Goal: Information Seeking & Learning: Learn about a topic

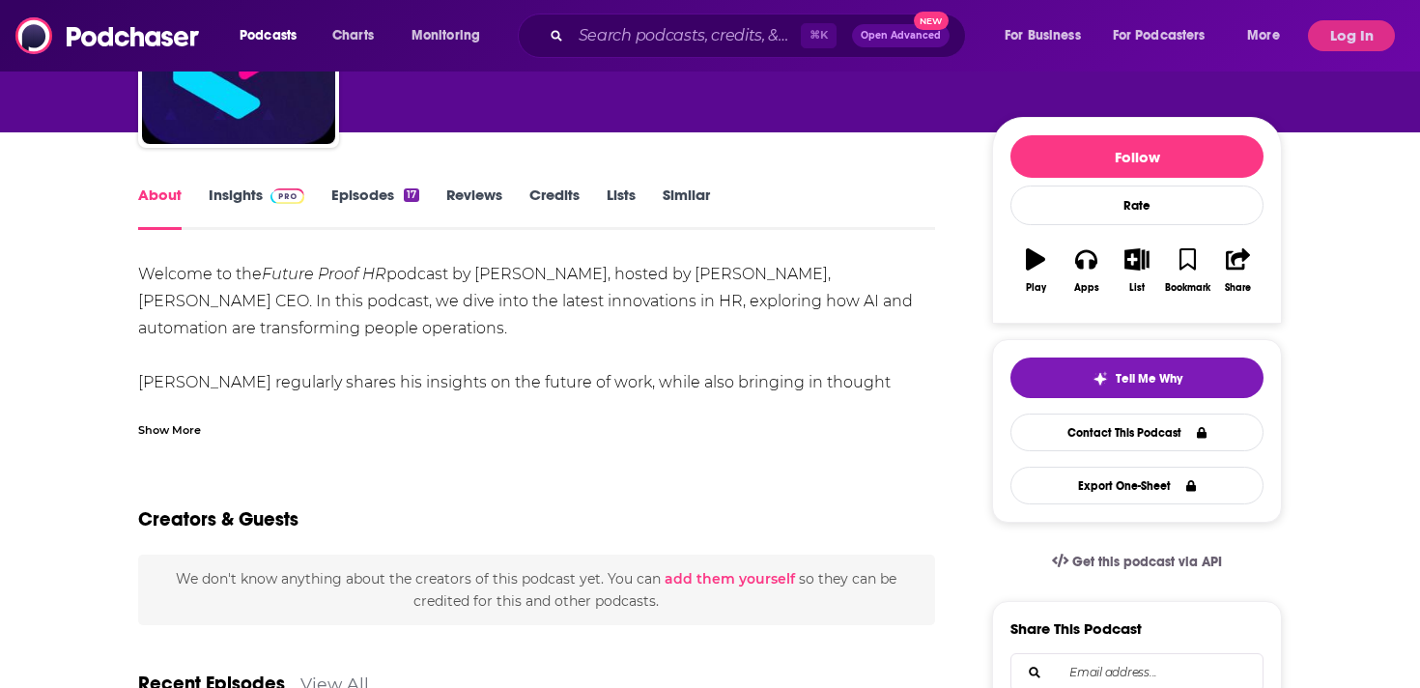
scroll to position [173, 0]
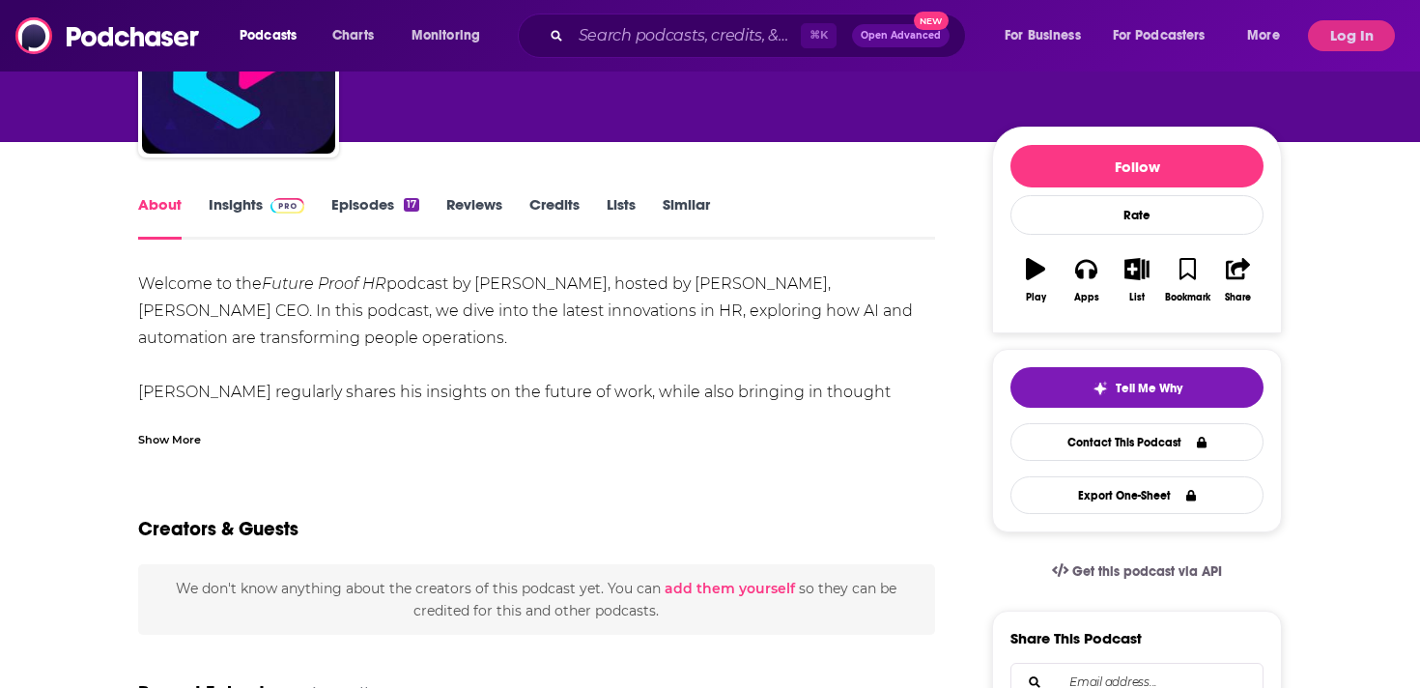
click at [248, 203] on link "Insights" at bounding box center [257, 217] width 96 height 44
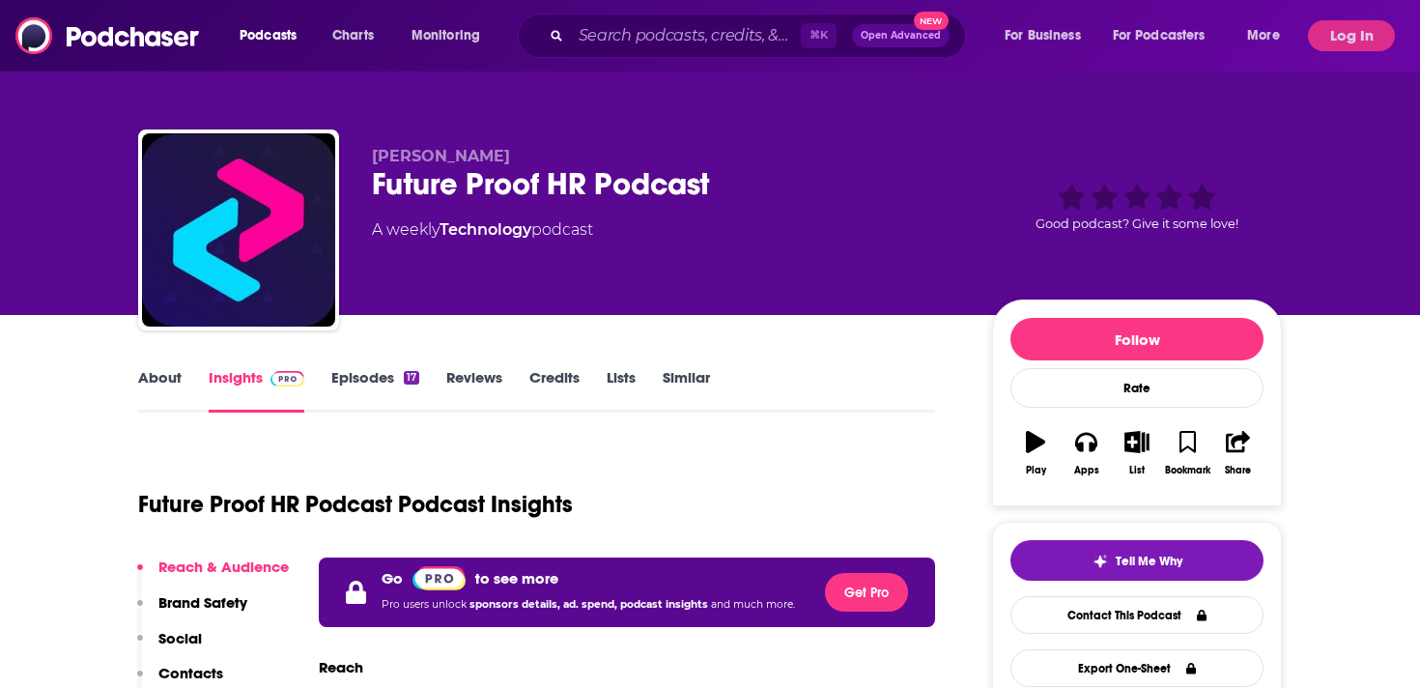
scroll to position [320, 0]
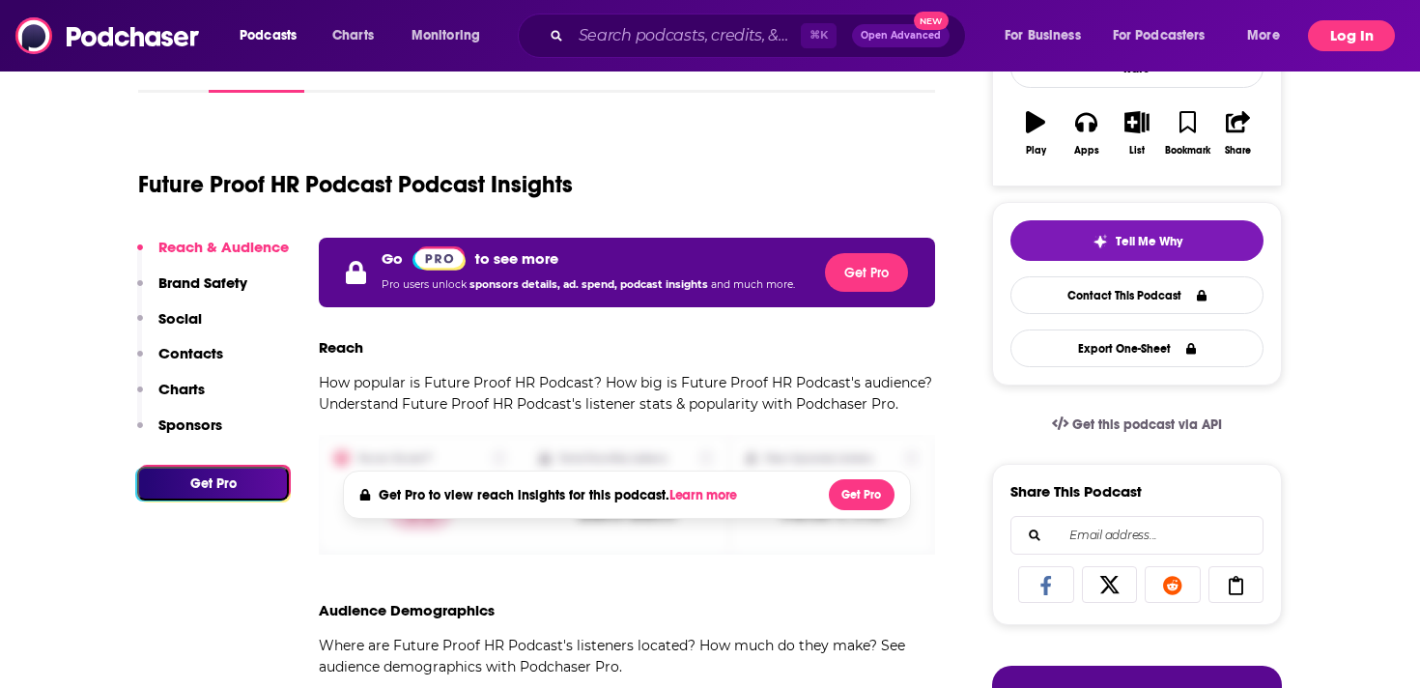
click at [1338, 31] on button "Log In" at bounding box center [1350, 35] width 87 height 31
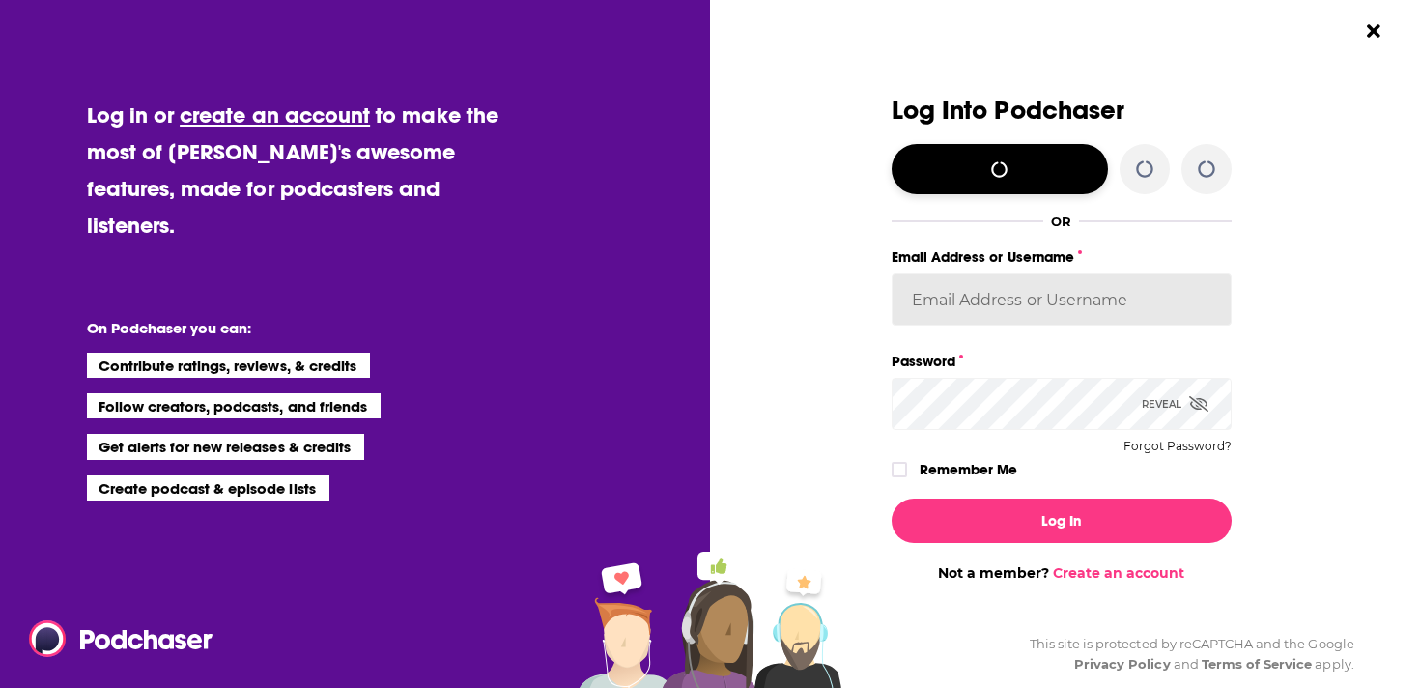
type input "[PERSON_NAME][EMAIL_ADDRESS][DOMAIN_NAME]"
click at [899, 476] on label "Dialog" at bounding box center [898, 469] width 15 height 15
click at [992, 496] on div "Log In Not a member? Create an account" at bounding box center [1061, 532] width 340 height 98
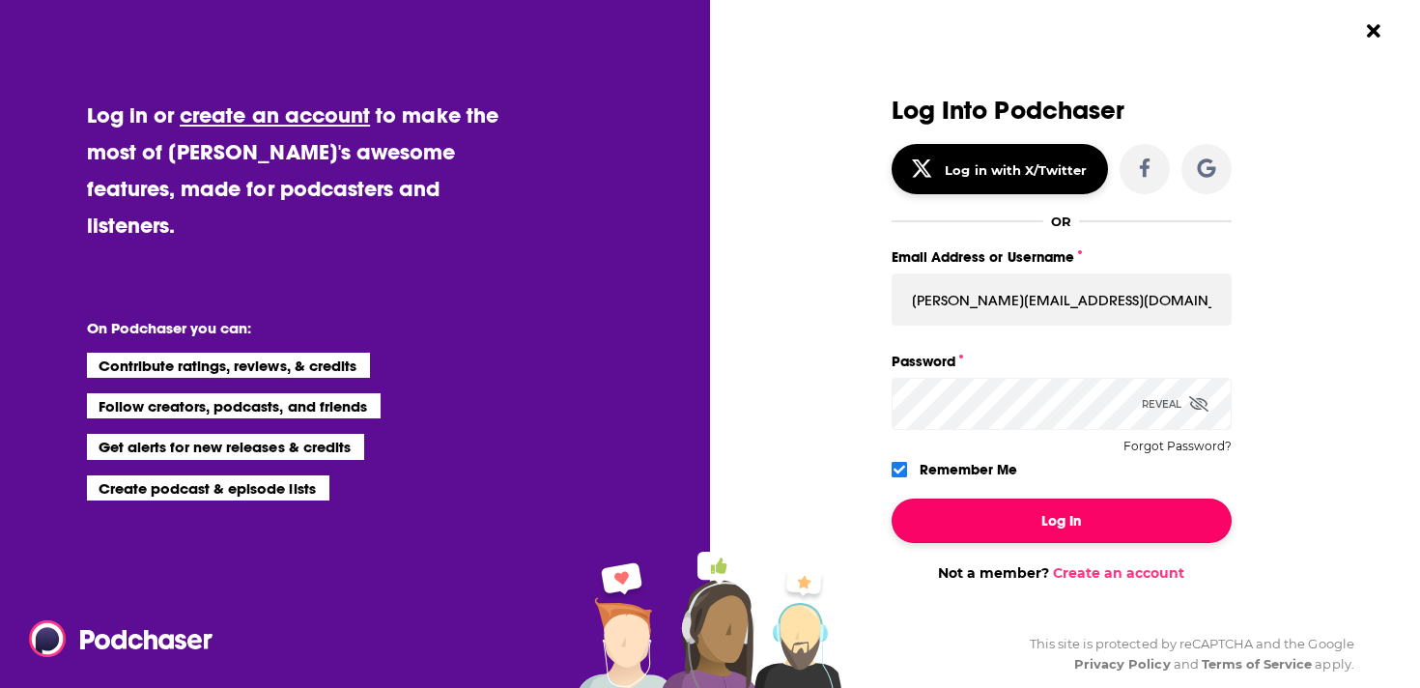
click at [1012, 513] on button "Log In" at bounding box center [1061, 520] width 340 height 44
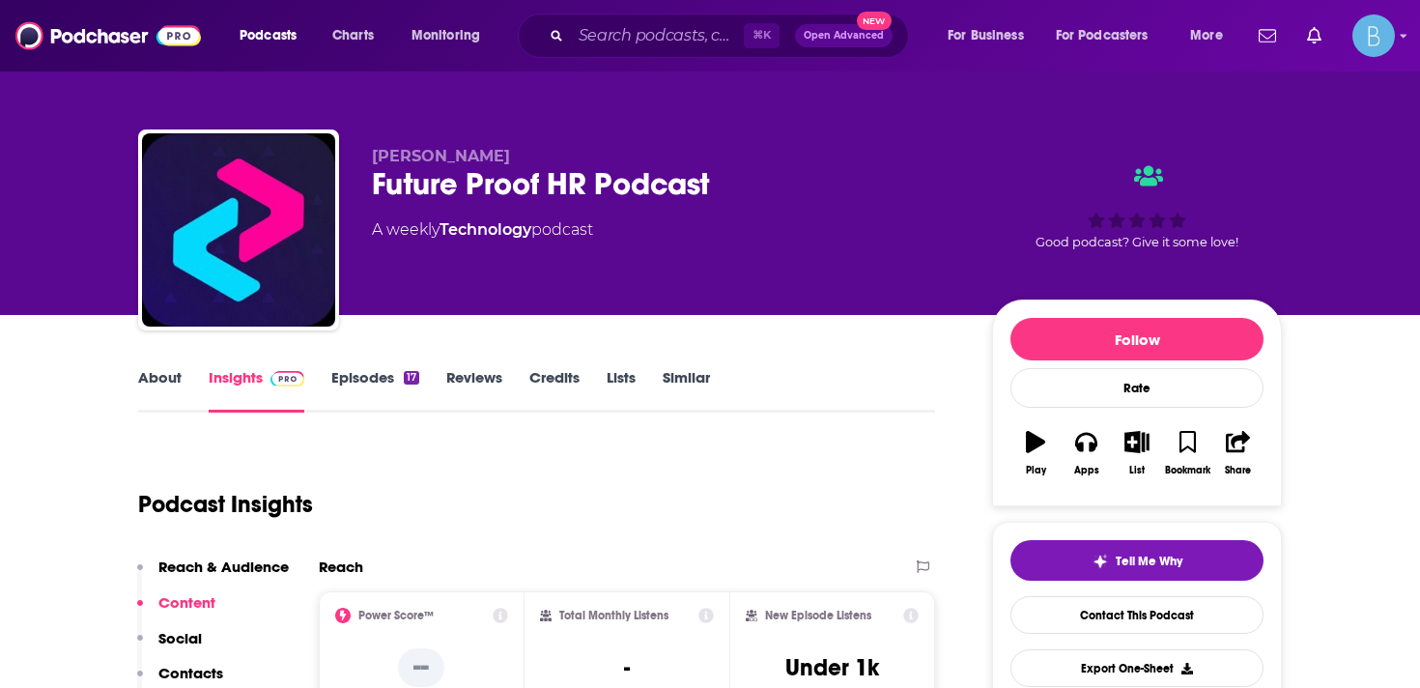
click at [354, 388] on link "Episodes 17" at bounding box center [375, 390] width 88 height 44
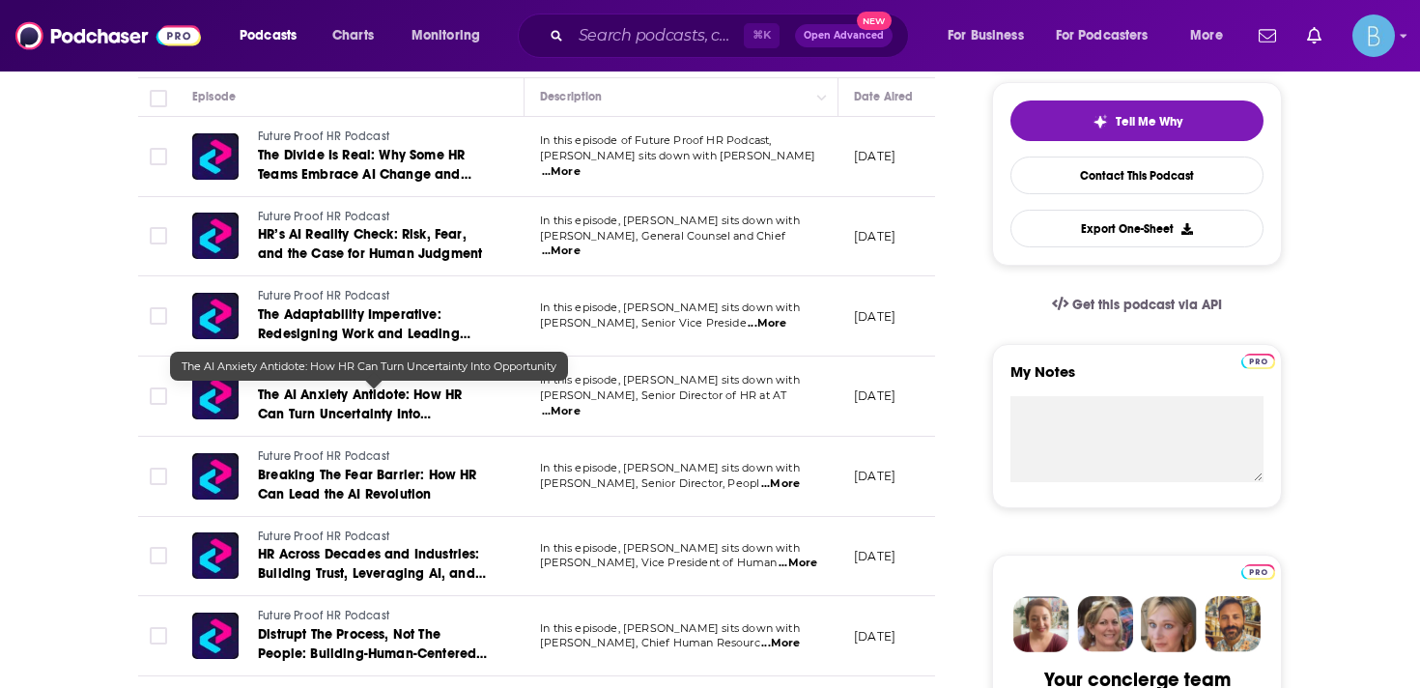
scroll to position [436, 0]
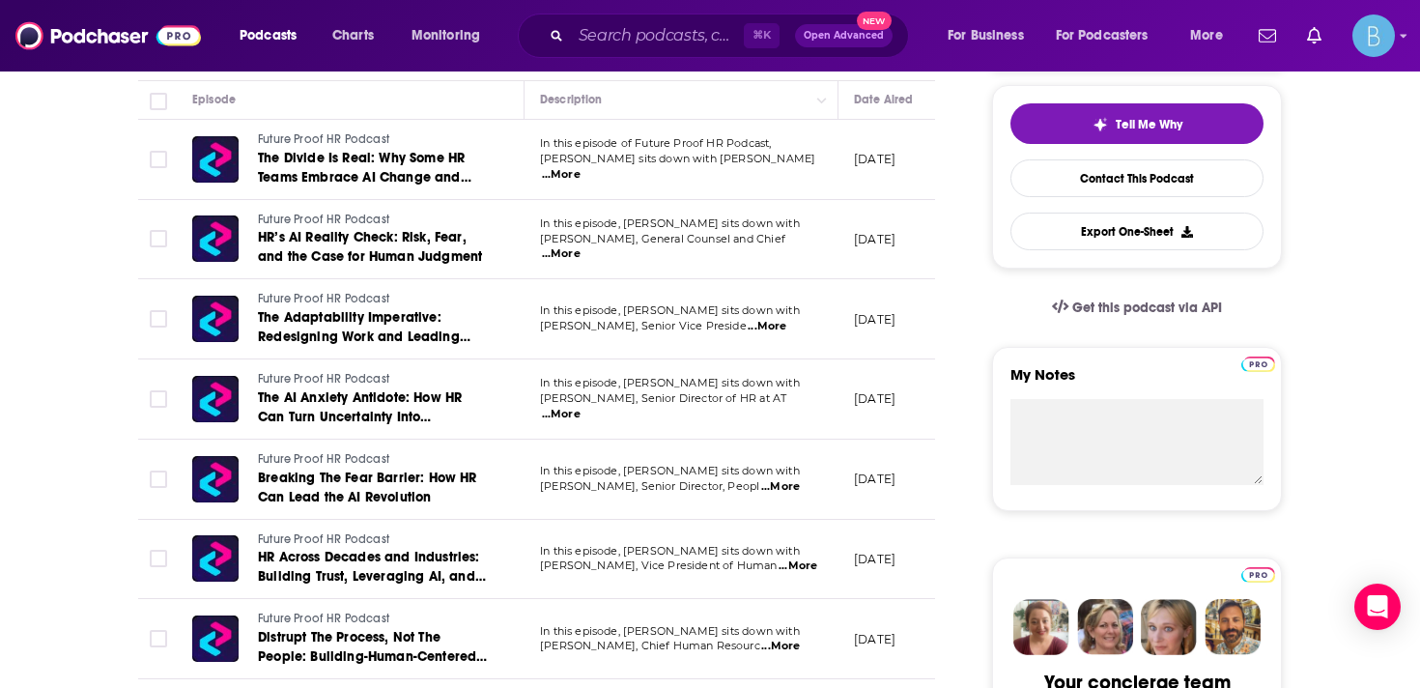
click at [580, 169] on span "...More" at bounding box center [561, 174] width 39 height 15
